Goal: Check status: Check status

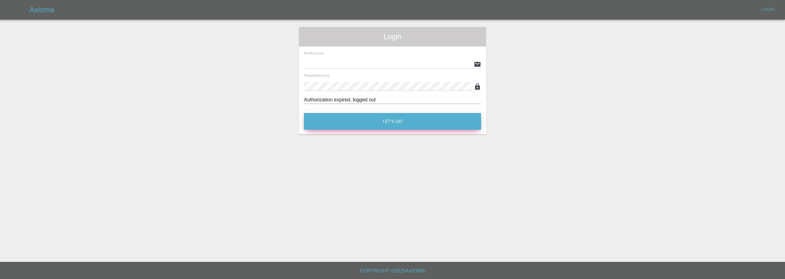
type input "[EMAIL_ADDRESS][DOMAIN_NAME]"
click at [396, 128] on button "Let's Go" at bounding box center [392, 121] width 177 height 17
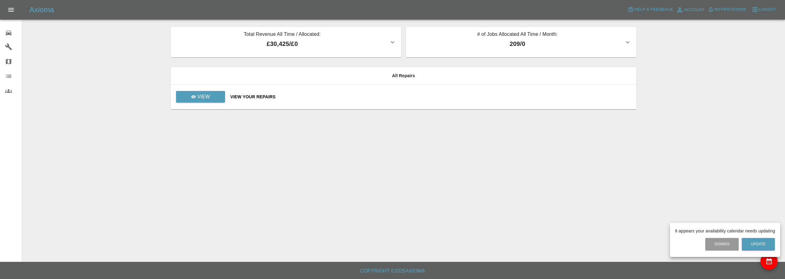
click at [197, 96] on div at bounding box center [392, 139] width 785 height 279
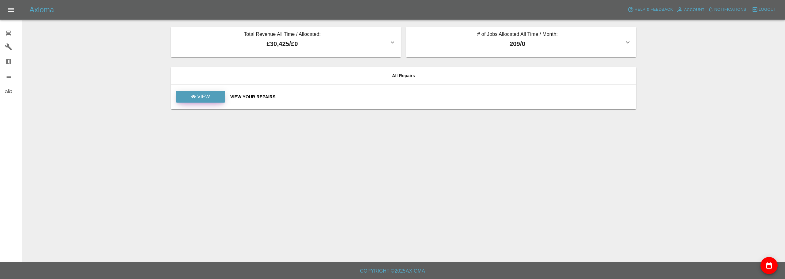
click at [202, 94] on p "View" at bounding box center [203, 96] width 13 height 7
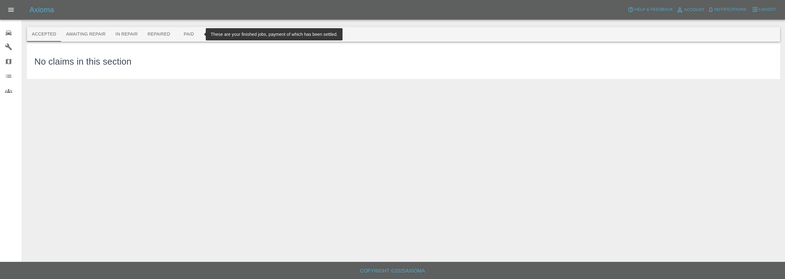
click at [190, 34] on button "Paid" at bounding box center [189, 34] width 28 height 15
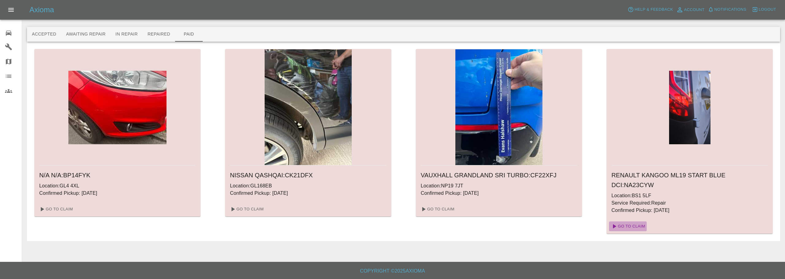
click at [625, 225] on link "Go To Claim" at bounding box center [628, 227] width 38 height 10
